Goal: Task Accomplishment & Management: Manage account settings

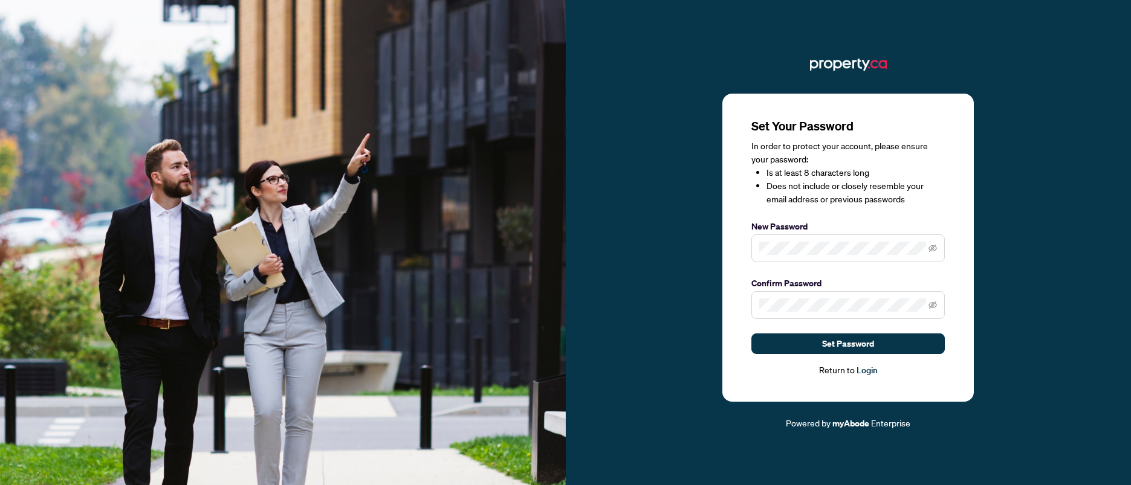
click at [1000, 195] on div "Set Your Password In order to protect your account, please ensure your password…" at bounding box center [849, 243] width 566 height 376
click at [898, 344] on button "Set Password" at bounding box center [847, 344] width 193 height 21
click at [938, 347] on button "Set Password" at bounding box center [847, 344] width 193 height 21
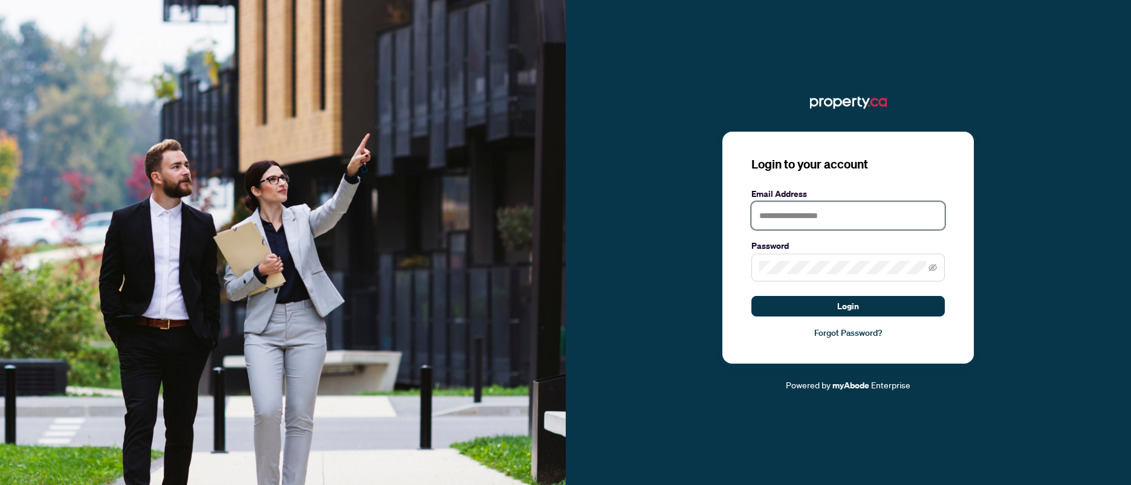
click at [865, 216] on input "text" at bounding box center [847, 216] width 193 height 28
type input "**********"
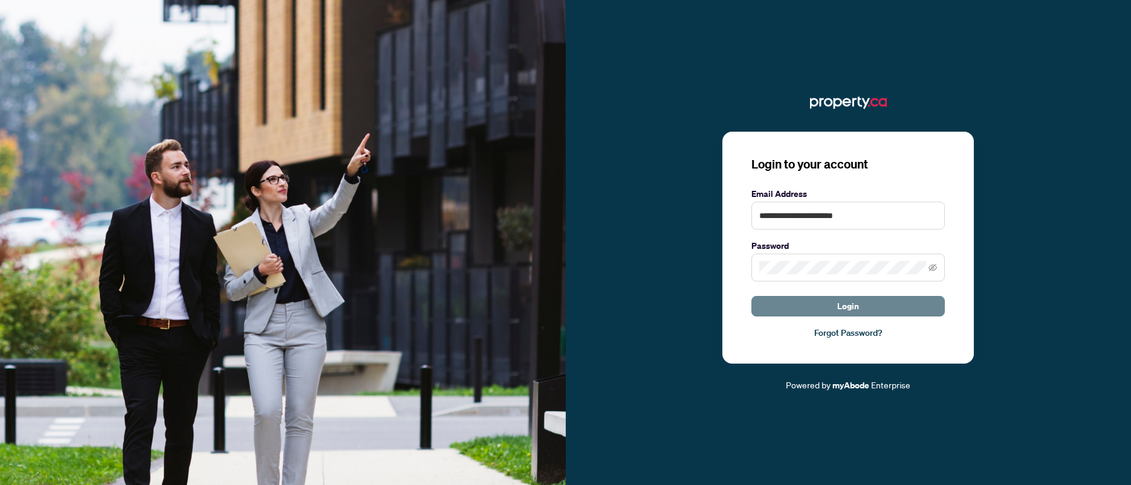
click at [874, 306] on button "Login" at bounding box center [847, 306] width 193 height 21
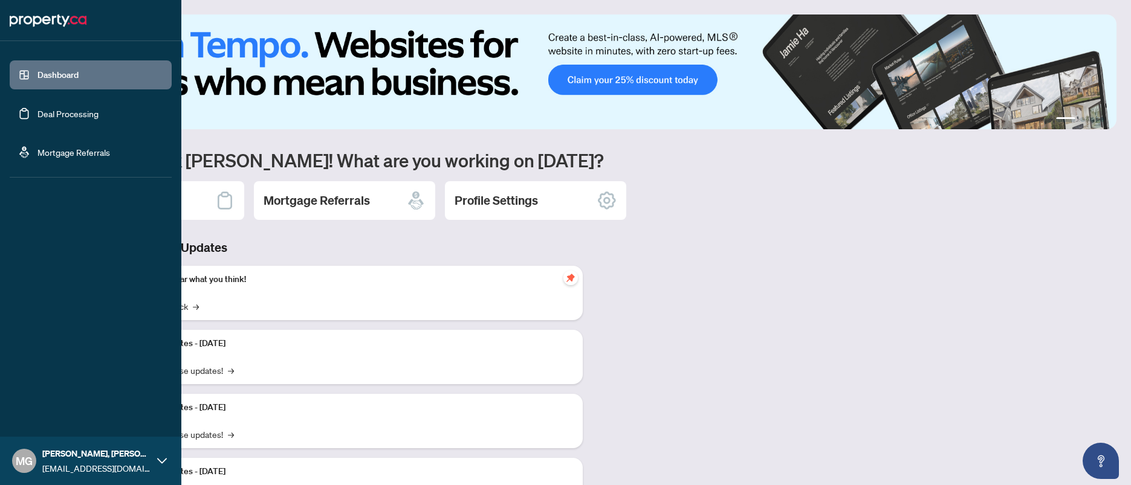
click at [77, 117] on link "Deal Processing" at bounding box center [67, 113] width 61 height 11
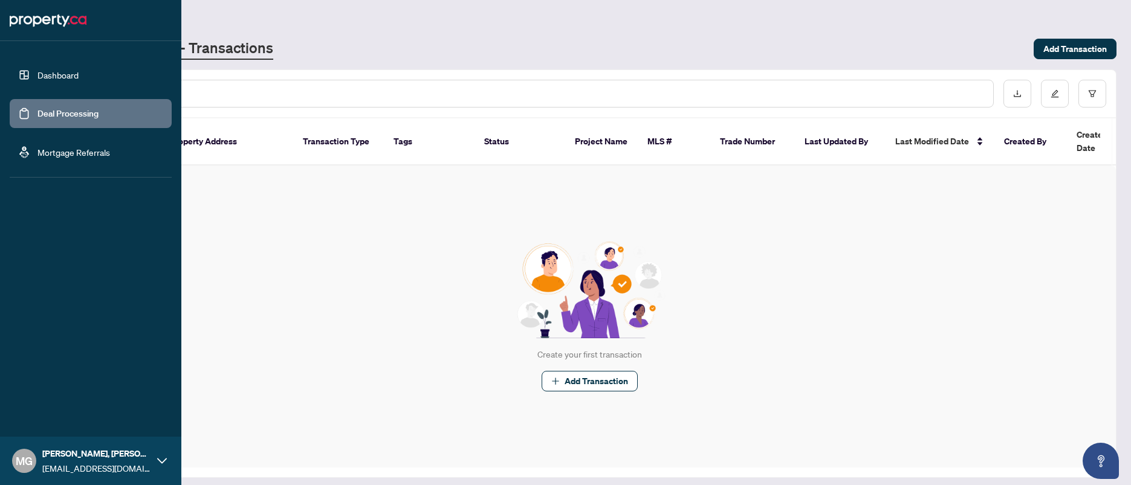
click at [48, 74] on link "Dashboard" at bounding box center [57, 75] width 41 height 11
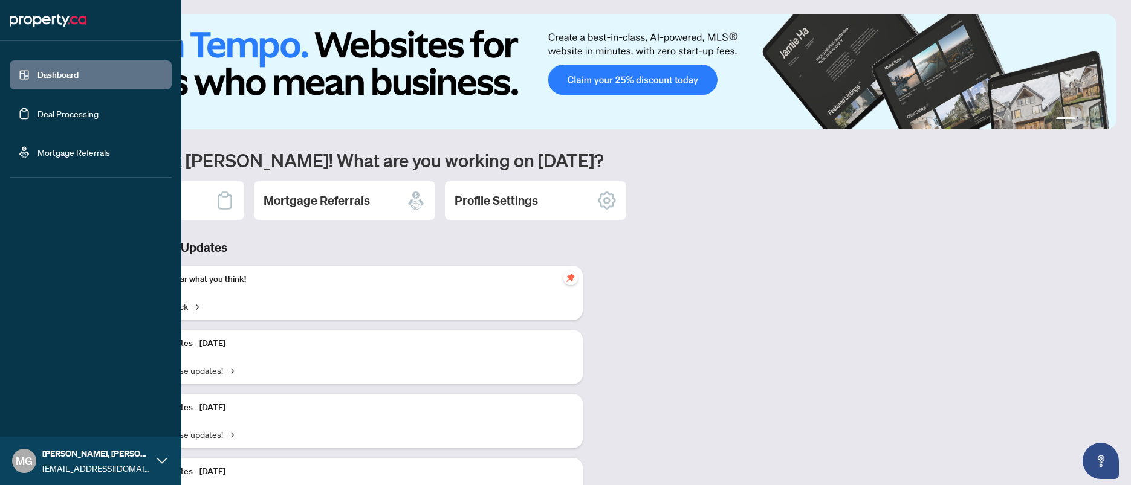
click at [88, 155] on link "Mortgage Referrals" at bounding box center [73, 152] width 73 height 11
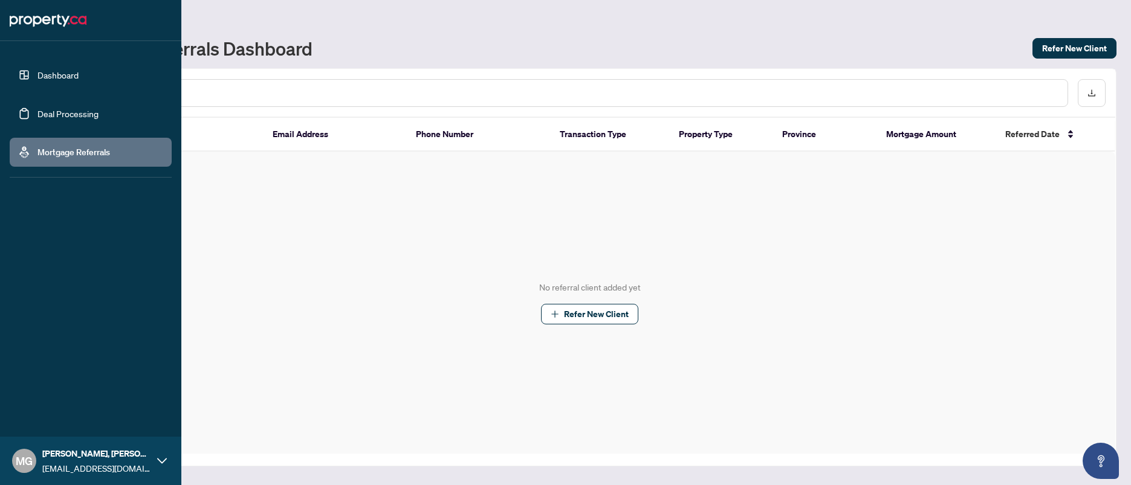
click at [81, 117] on link "Deal Processing" at bounding box center [67, 113] width 61 height 11
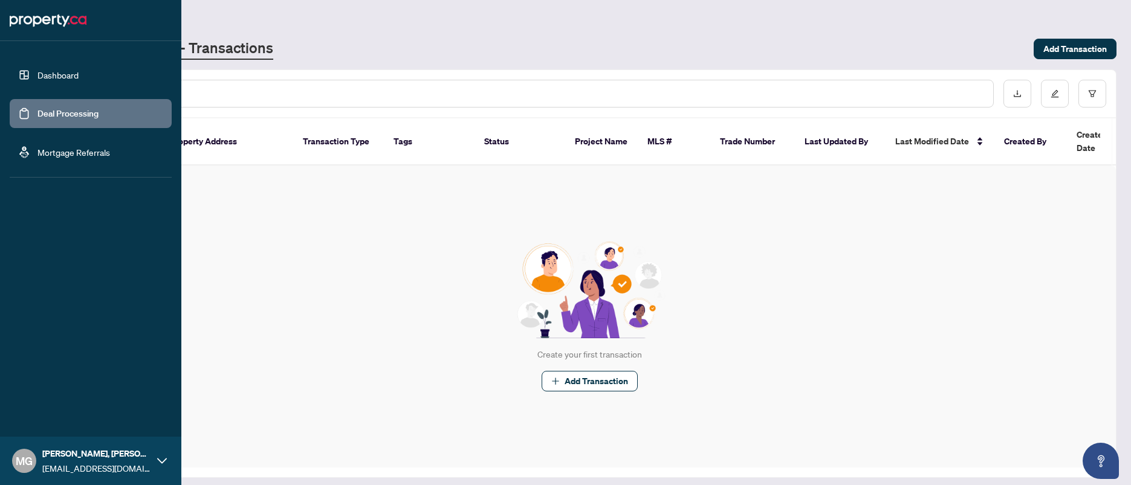
click at [62, 71] on link "Dashboard" at bounding box center [57, 75] width 41 height 11
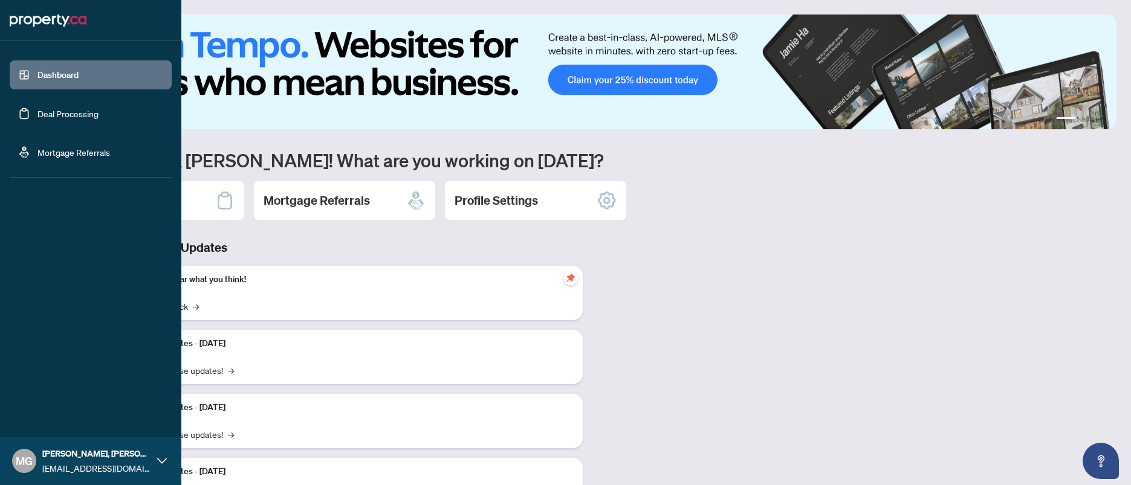
click at [77, 151] on link "Mortgage Referrals" at bounding box center [73, 152] width 73 height 11
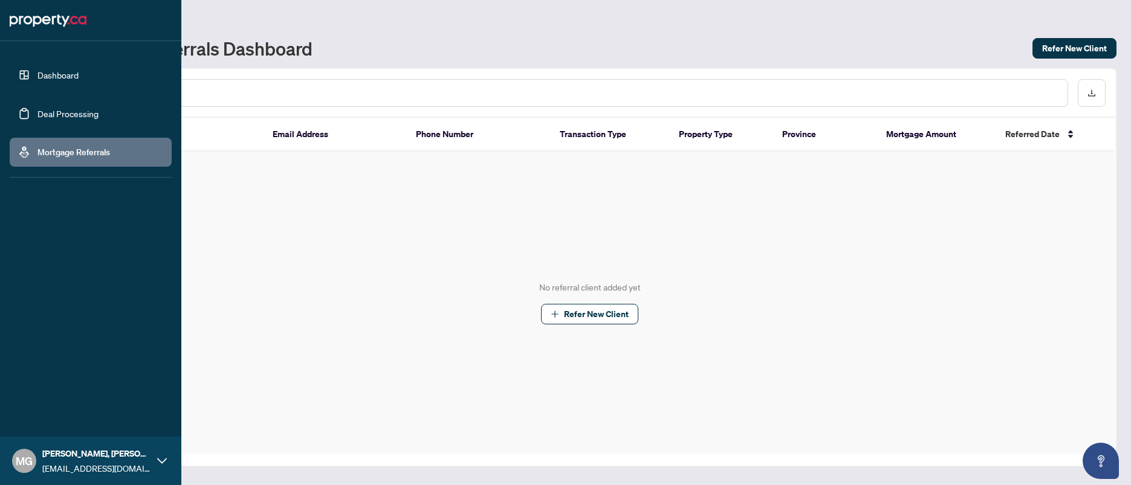
click at [45, 113] on link "Deal Processing" at bounding box center [67, 113] width 61 height 11
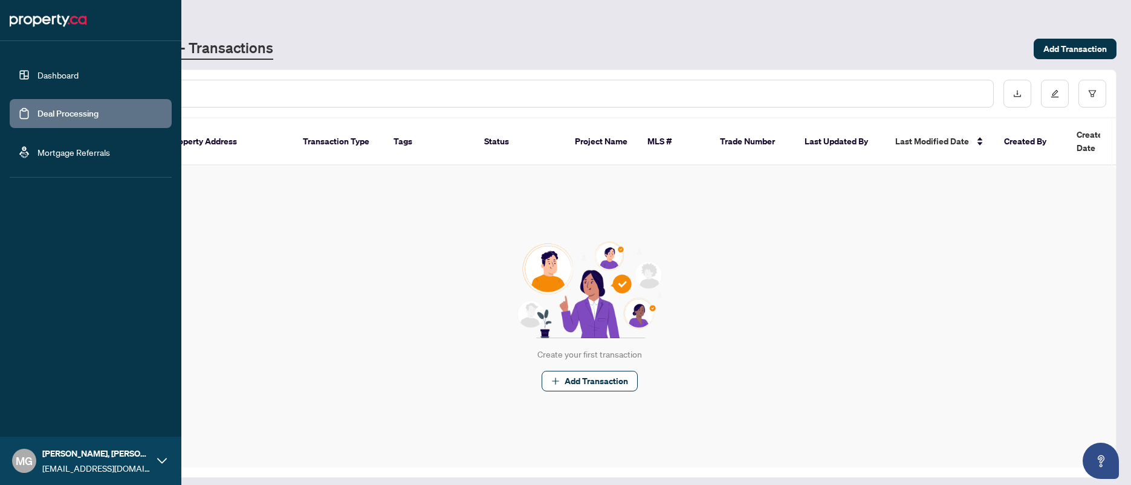
click at [58, 73] on link "Dashboard" at bounding box center [57, 75] width 41 height 11
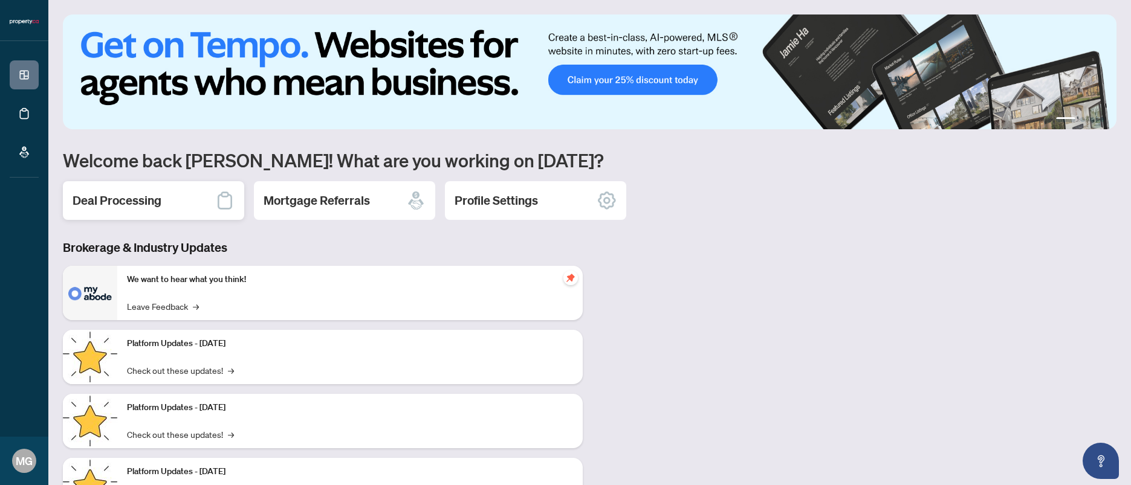
click at [117, 204] on h2 "Deal Processing" at bounding box center [117, 200] width 89 height 17
